Goal: Task Accomplishment & Management: Manage account settings

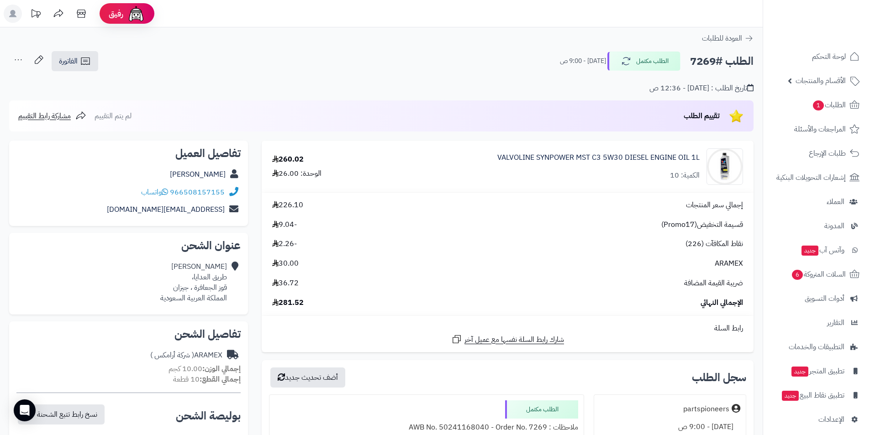
click at [697, 58] on h2 "الطلب #7269" at bounding box center [722, 61] width 64 height 19
copy h2 "7269"
drag, startPoint x: 186, startPoint y: 175, endPoint x: 228, endPoint y: 176, distance: 42.1
click at [228, 176] on div "طلق جعفري" at bounding box center [128, 175] width 224 height 18
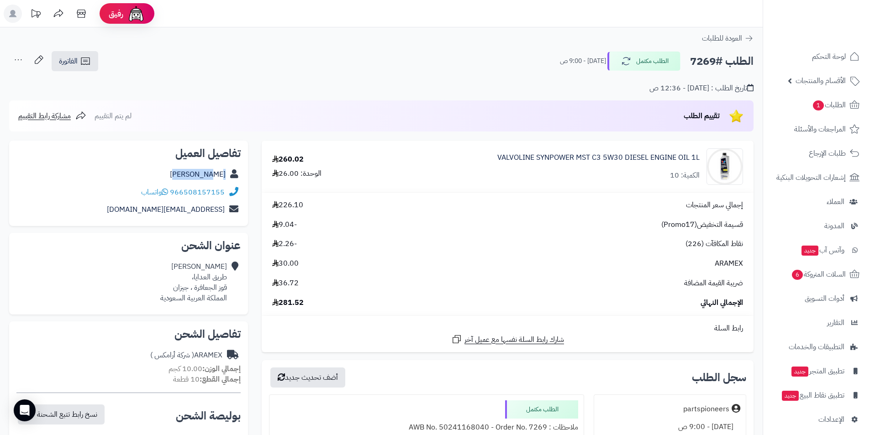
copy div "طلق جعفري"
click at [665, 158] on link "VALVOLINE SYNPOWER MST C3 5W30 DIESEL ENGINE OIL 1L" at bounding box center [599, 158] width 202 height 11
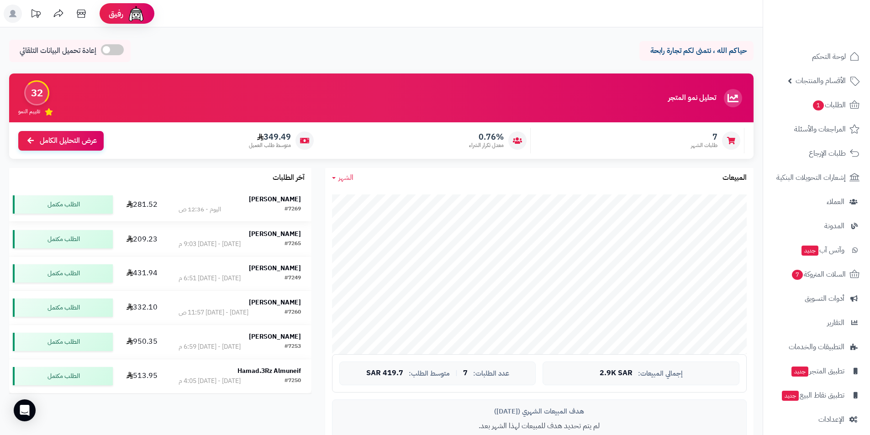
click at [276, 200] on strong "طلق [PERSON_NAME]" at bounding box center [275, 200] width 52 height 10
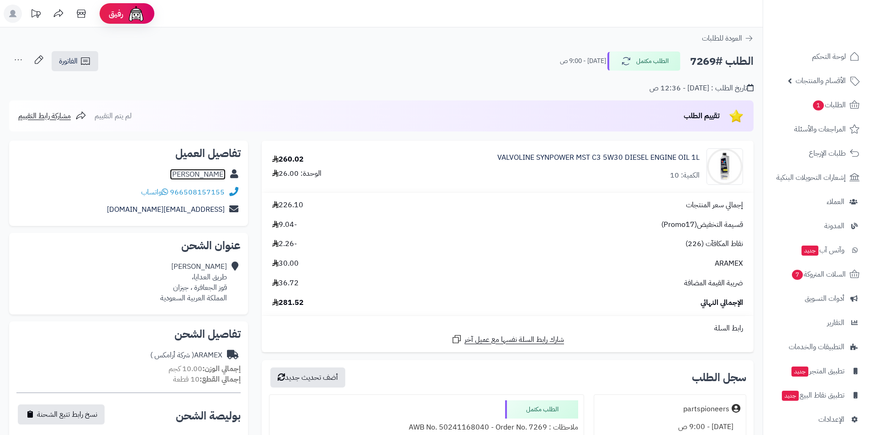
click at [200, 175] on link "طلق جعفري" at bounding box center [198, 174] width 56 height 11
drag, startPoint x: 186, startPoint y: 174, endPoint x: 232, endPoint y: 176, distance: 45.8
click at [232, 176] on div "طلق جعفري" at bounding box center [128, 175] width 224 height 18
copy div "طلق جعفري"
click at [80, 59] on link "الفاتورة" at bounding box center [75, 61] width 47 height 20
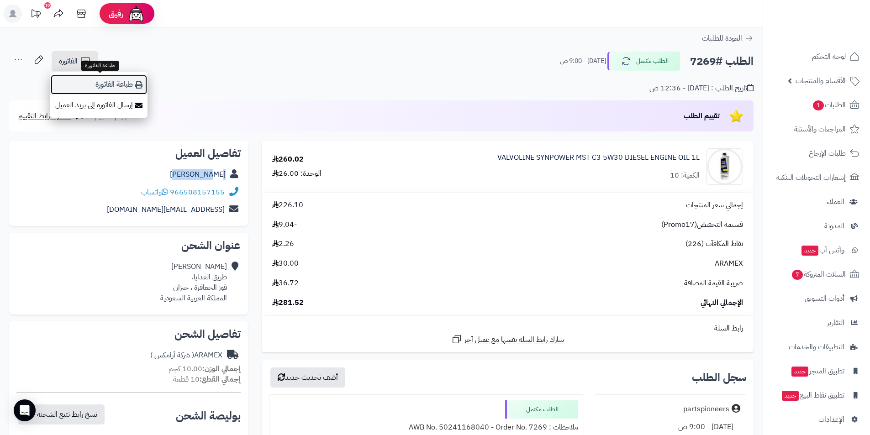
click at [98, 80] on link "طباعة الفاتورة" at bounding box center [98, 84] width 97 height 21
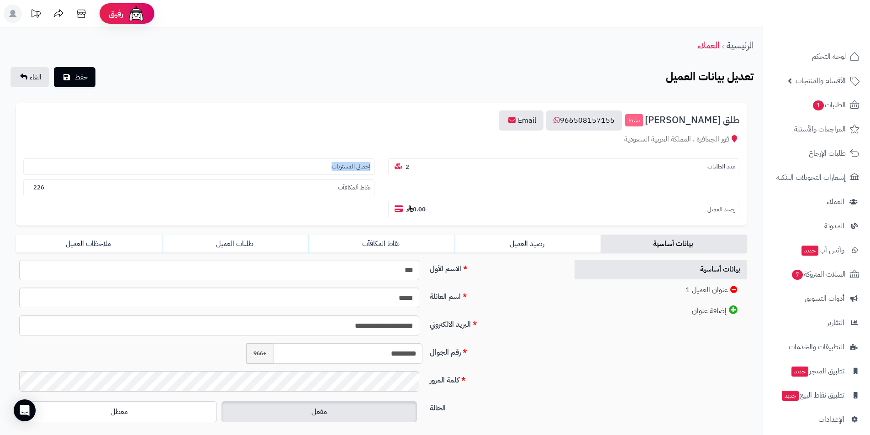
drag, startPoint x: 324, startPoint y: 162, endPoint x: 381, endPoint y: 165, distance: 56.3
click at [381, 165] on div "إجمالي المشتريات" at bounding box center [198, 164] width 365 height 21
copy small "إجمالي المشتريات"
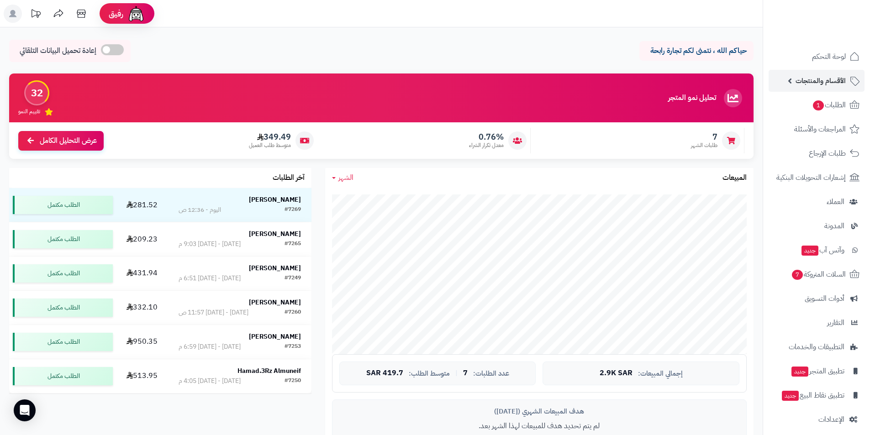
click at [835, 77] on span "الأقسام والمنتجات" at bounding box center [821, 80] width 50 height 13
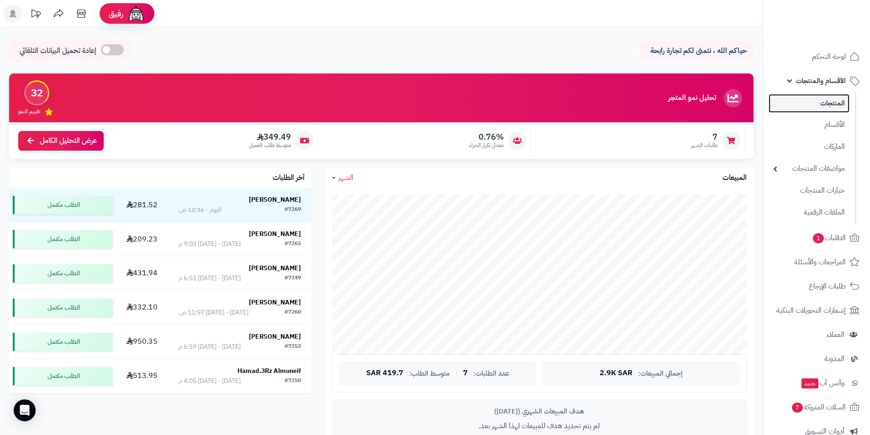
click at [828, 99] on link "المنتجات" at bounding box center [809, 103] width 81 height 19
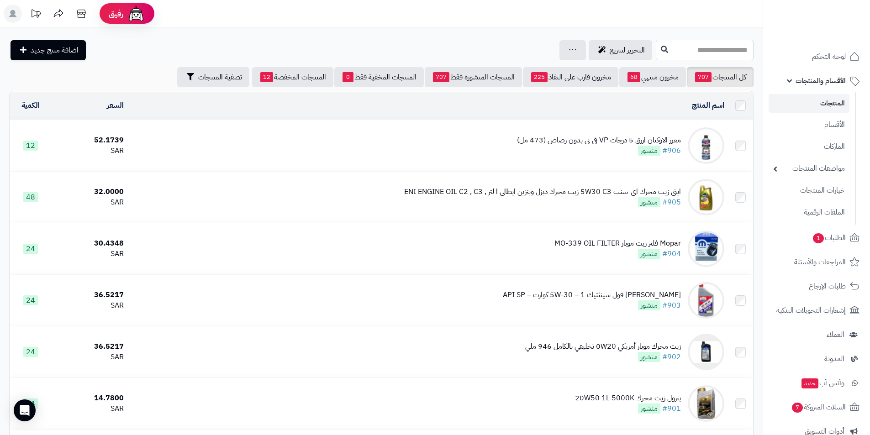
click at [691, 45] on input "text" at bounding box center [705, 50] width 98 height 21
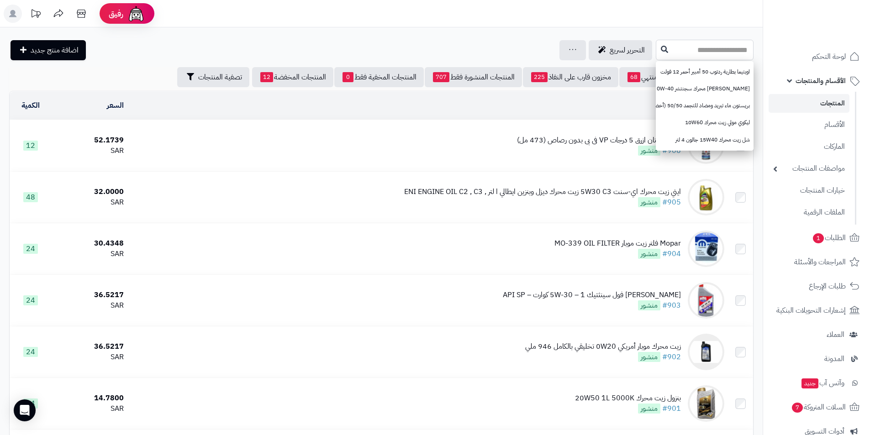
click at [698, 53] on input "text" at bounding box center [705, 50] width 98 height 21
click at [415, 10] on header "رفيق ! الطلبات معالجة مكتمل إرجاع المنتجات العملاء المتواجدون الان 5066 عملاء م…" at bounding box center [435, 13] width 870 height 27
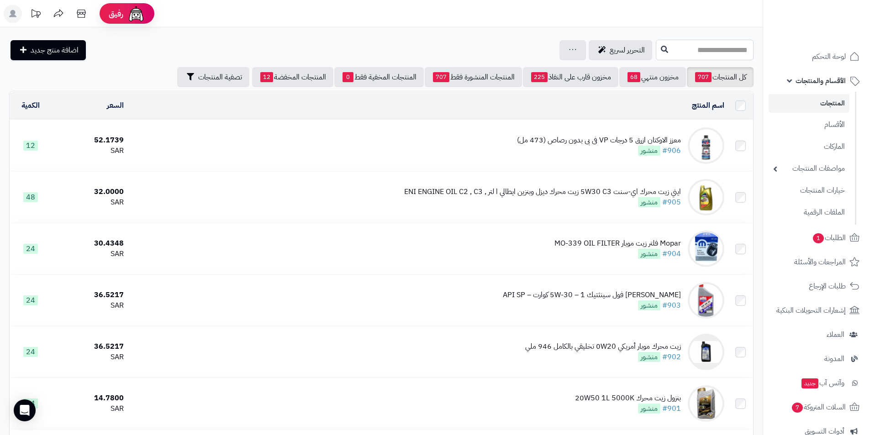
click at [660, 48] on input "text" at bounding box center [705, 50] width 98 height 21
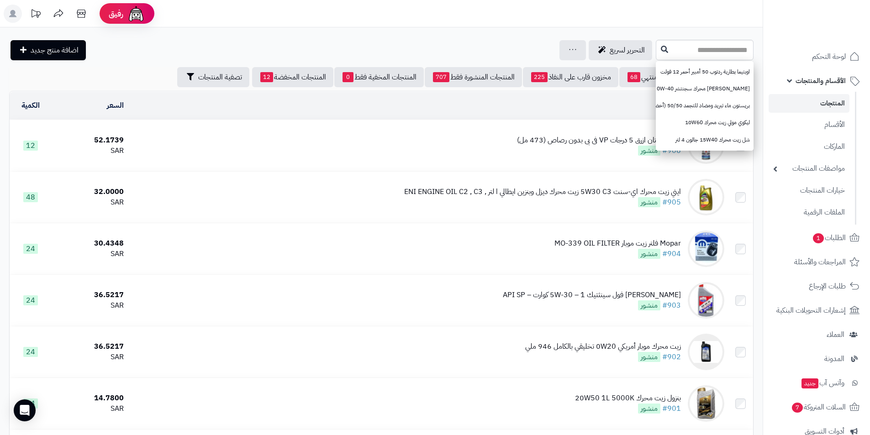
click at [531, 20] on header "رفيق ! الطلبات معالجة مكتمل إرجاع المنتجات العملاء المتواجدون الان 5066 عملاء م…" at bounding box center [435, 13] width 870 height 27
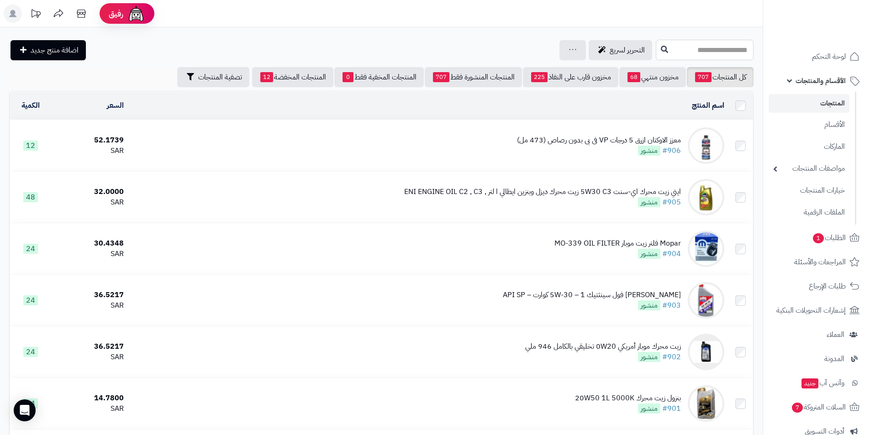
click at [698, 52] on input "text" at bounding box center [705, 50] width 98 height 21
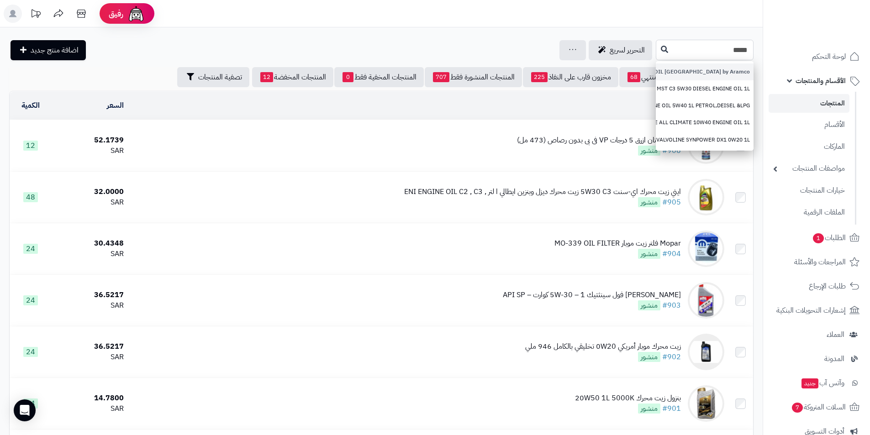
type input "*****"
click at [667, 76] on link "Valvoline 5W30 DX1 ENGINE OIL [GEOGRAPHIC_DATA] by Aramco" at bounding box center [705, 72] width 98 height 17
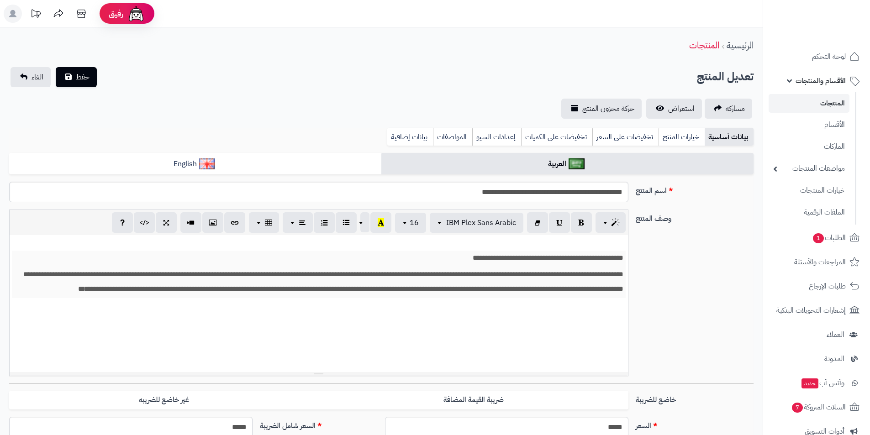
scroll to position [121, 0]
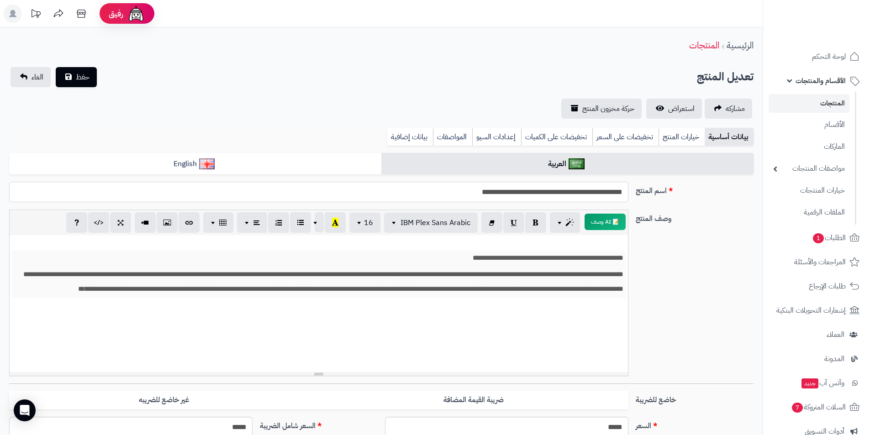
drag, startPoint x: 545, startPoint y: 191, endPoint x: 585, endPoint y: 194, distance: 40.8
click at [585, 194] on input "**********" at bounding box center [319, 192] width 620 height 21
drag, startPoint x: 589, startPoint y: 194, endPoint x: 595, endPoint y: 195, distance: 6.1
click at [595, 195] on input "**********" at bounding box center [319, 192] width 620 height 21
drag, startPoint x: 602, startPoint y: 194, endPoint x: 629, endPoint y: 192, distance: 26.5
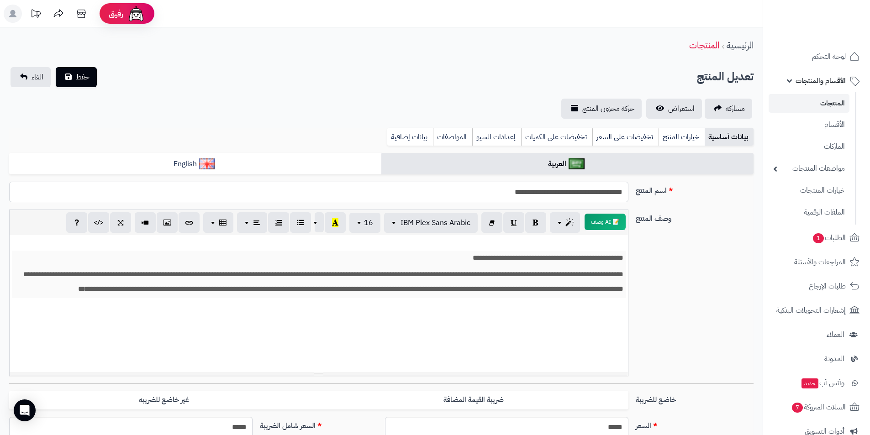
click at [629, 192] on div "**********" at bounding box center [318, 192] width 627 height 21
click at [481, 191] on input "**********" at bounding box center [319, 192] width 620 height 21
type input "**********"
